Goal: Transaction & Acquisition: Purchase product/service

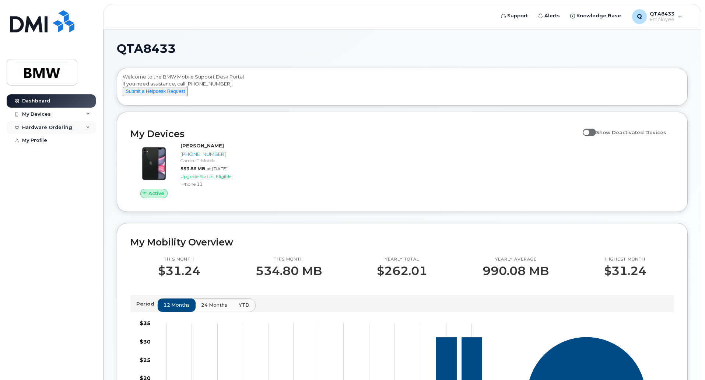
click at [83, 123] on div "Hardware Ordering" at bounding box center [51, 127] width 89 height 13
click at [59, 136] on link "New Order" at bounding box center [58, 141] width 76 height 14
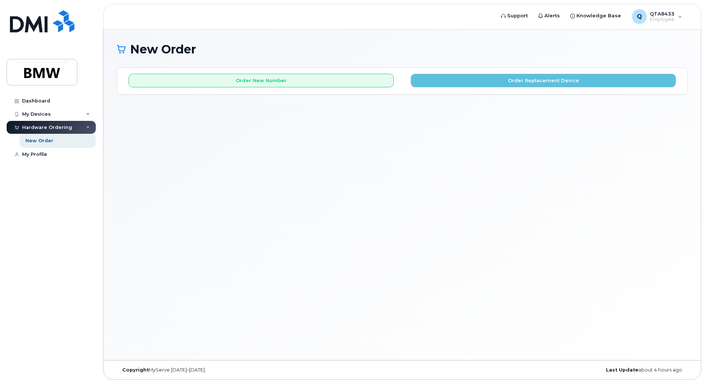
scroll to position [4, 0]
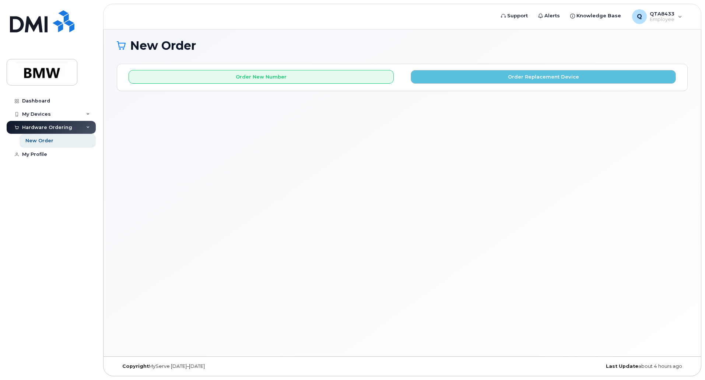
click at [80, 125] on div "Hardware Ordering" at bounding box center [51, 127] width 89 height 13
click at [50, 102] on link "Dashboard" at bounding box center [51, 100] width 89 height 13
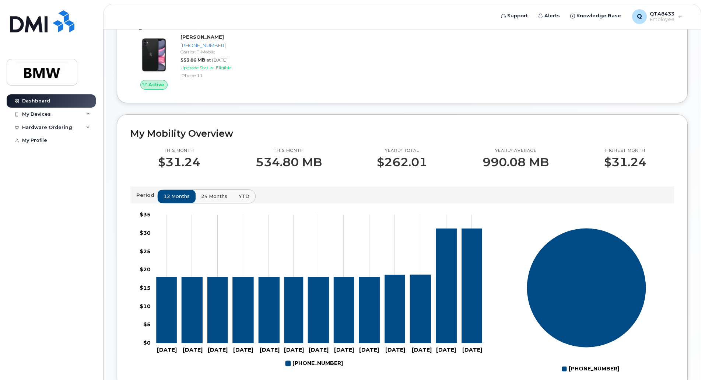
scroll to position [286, 0]
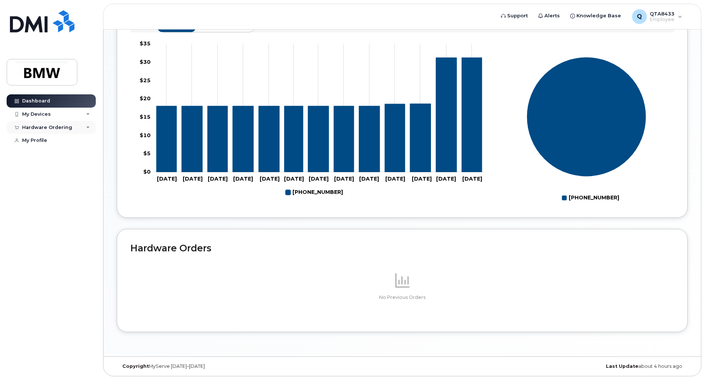
click at [74, 125] on div "Hardware Ordering" at bounding box center [51, 127] width 89 height 13
click at [50, 140] on div "New Order" at bounding box center [39, 140] width 28 height 7
